Goal: Find specific page/section: Find specific page/section

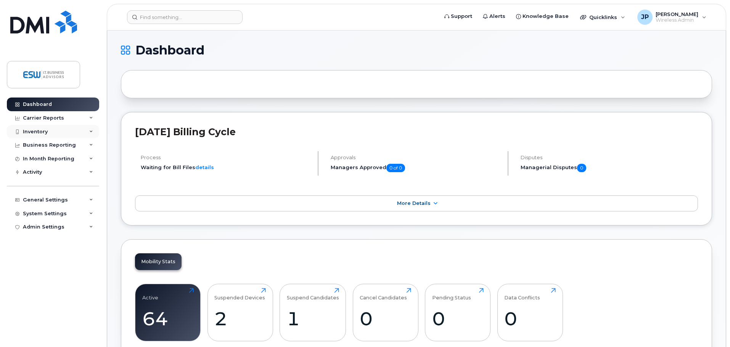
click at [37, 132] on div "Inventory" at bounding box center [35, 132] width 25 height 6
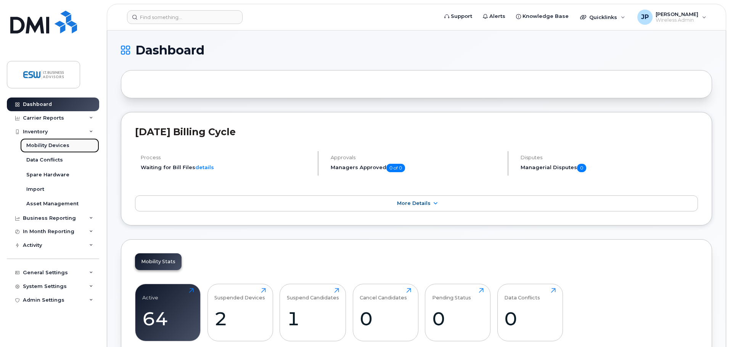
click at [49, 144] on div "Mobility Devices" at bounding box center [47, 145] width 43 height 7
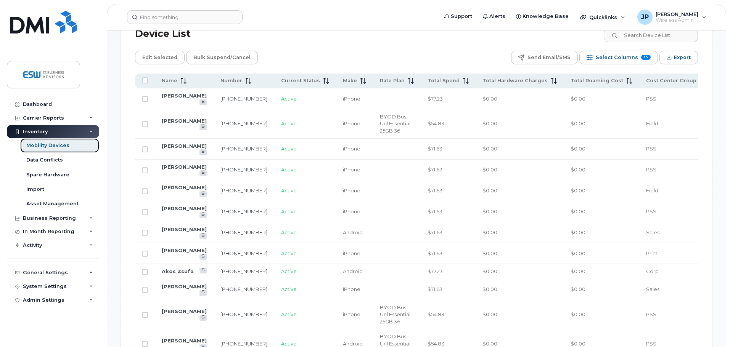
scroll to position [381, 0]
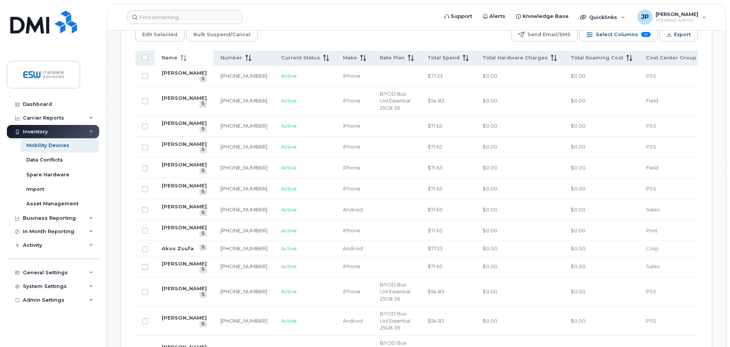
click at [172, 55] on span "Name" at bounding box center [170, 58] width 16 height 7
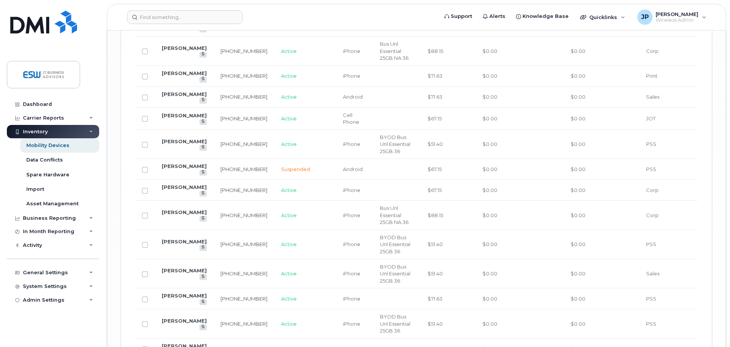
scroll to position [1257, 0]
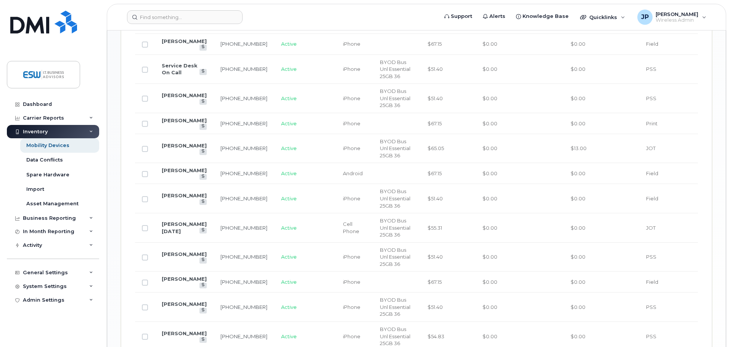
scroll to position [510, 0]
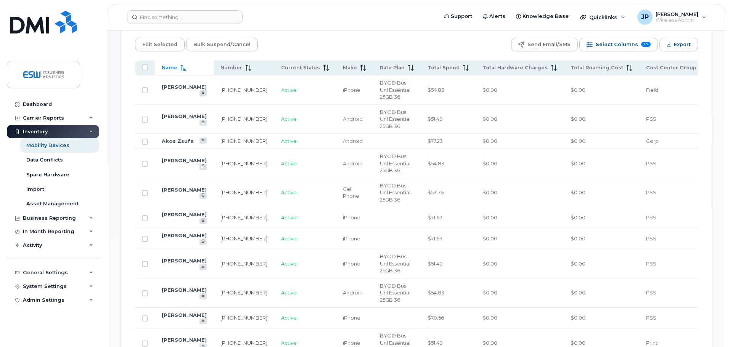
scroll to position [358, 0]
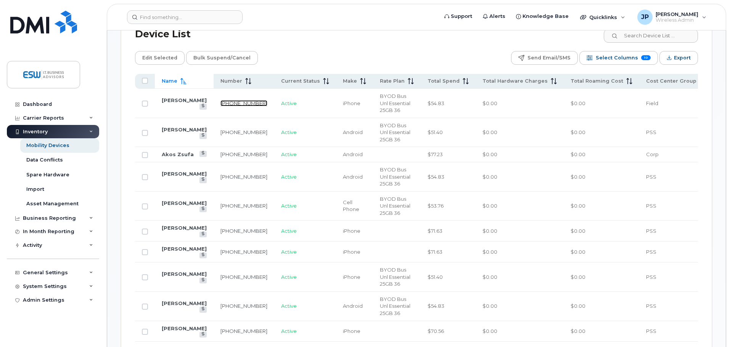
click at [235, 100] on link "[PHONE_NUMBER]" at bounding box center [243, 103] width 47 height 6
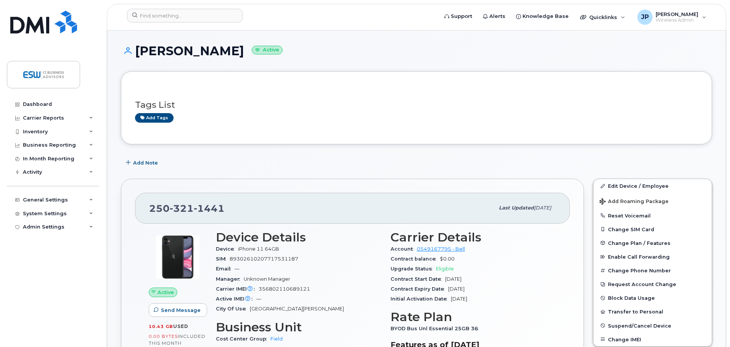
drag, startPoint x: 208, startPoint y: 168, endPoint x: 213, endPoint y: 159, distance: 10.5
click at [49, 106] on div "Dashboard" at bounding box center [37, 104] width 29 height 6
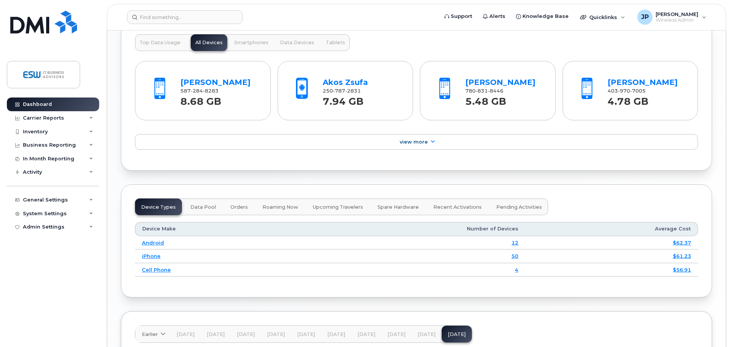
scroll to position [800, 0]
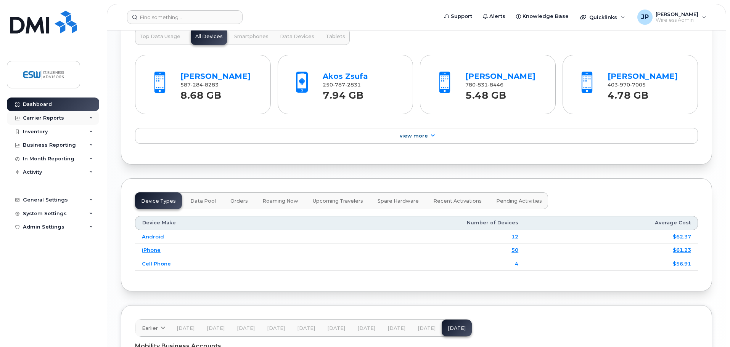
click at [42, 119] on div "Carrier Reports" at bounding box center [43, 118] width 41 height 6
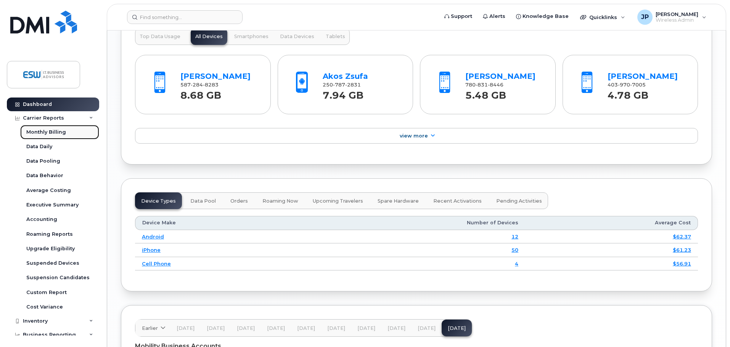
click at [50, 132] on div "Monthly Billing" at bounding box center [46, 132] width 40 height 7
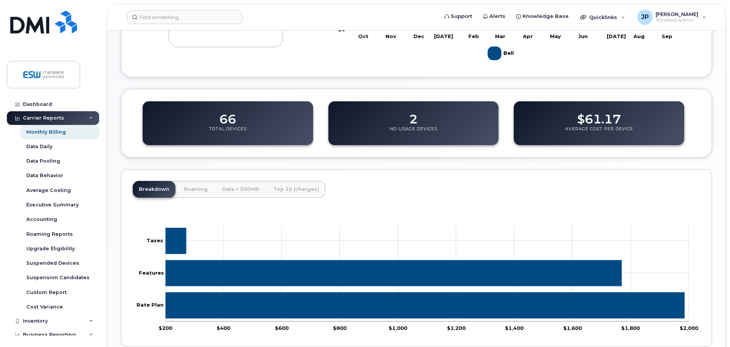
scroll to position [249, 0]
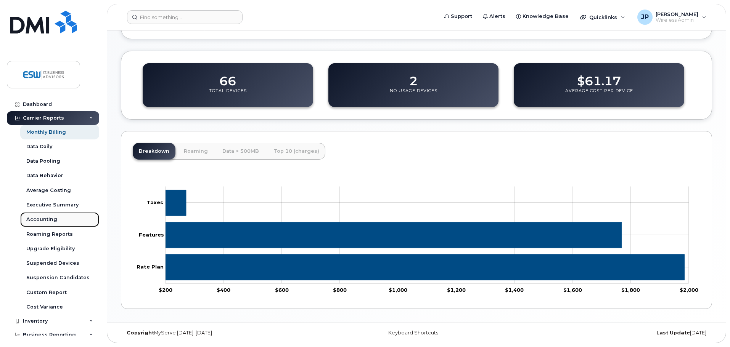
click at [47, 220] on div "Accounting" at bounding box center [41, 219] width 31 height 7
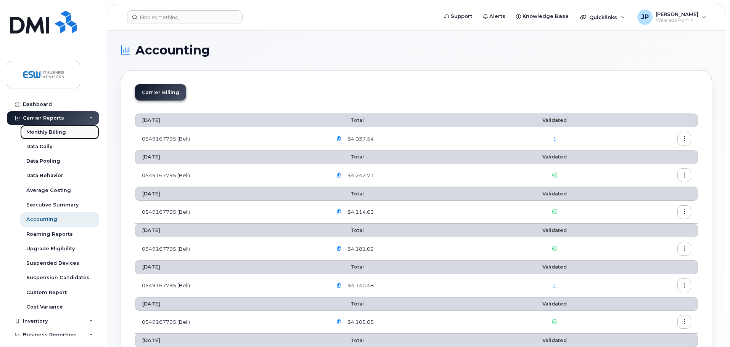
click at [49, 132] on div "Monthly Billing" at bounding box center [46, 132] width 40 height 7
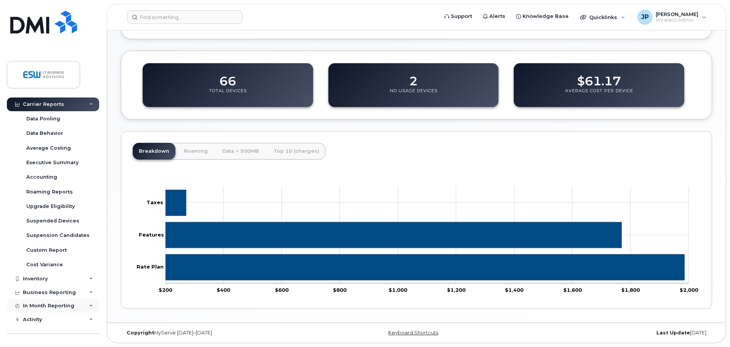
scroll to position [88, 0]
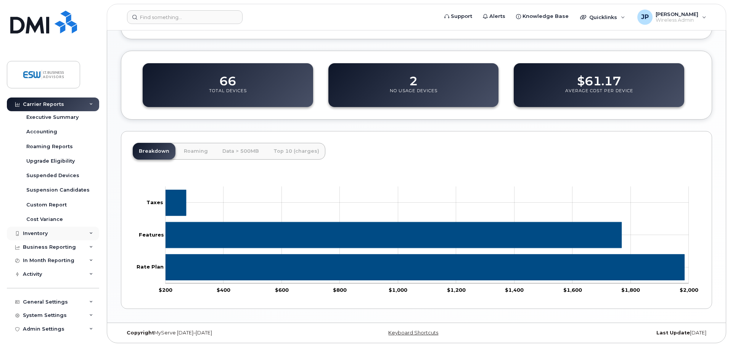
click at [51, 232] on div "Inventory" at bounding box center [53, 234] width 92 height 14
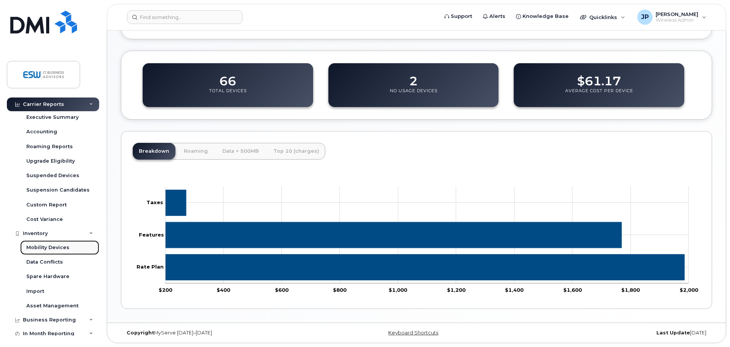
click at [51, 245] on div "Mobility Devices" at bounding box center [47, 247] width 43 height 7
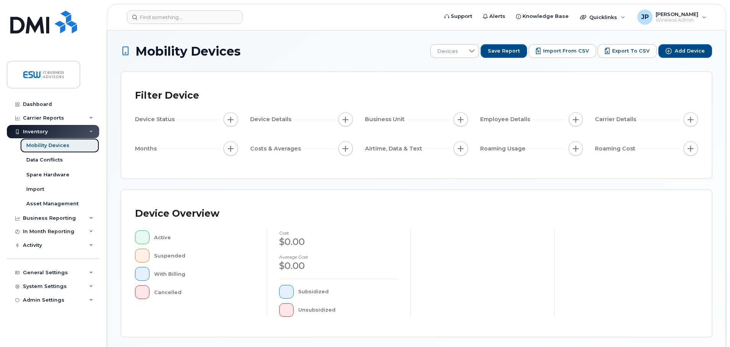
scroll to position [177, 0]
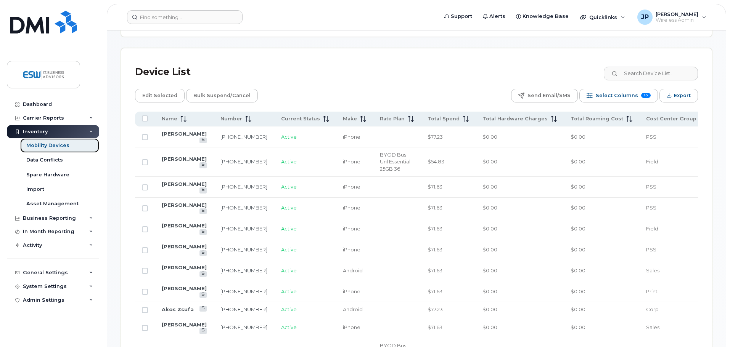
scroll to position [367, 0]
